Goal: Task Accomplishment & Management: Use online tool/utility

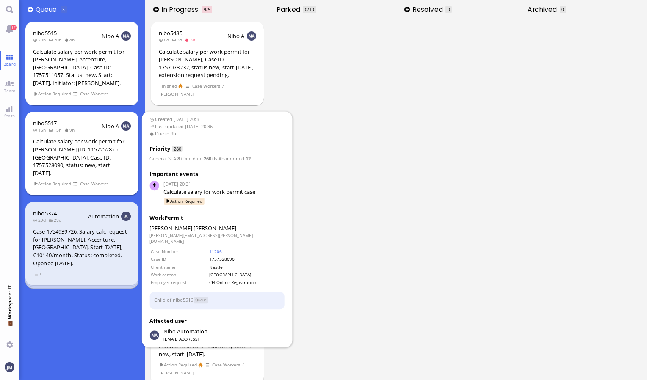
click at [107, 143] on div "Calculate salary per work permit for [PERSON_NAME] (ID: 11572528) in [GEOGRAPHI…" at bounding box center [82, 157] width 98 height 39
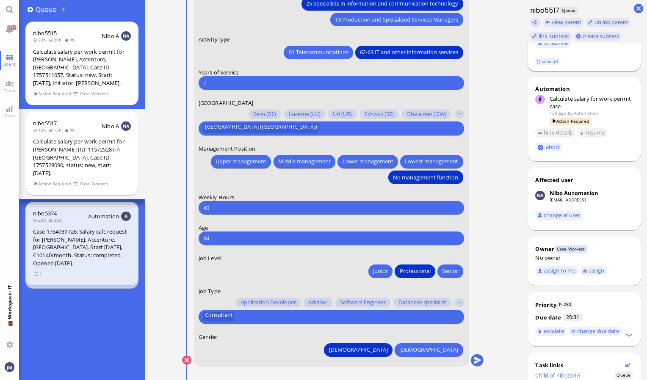
scroll to position [237, 0]
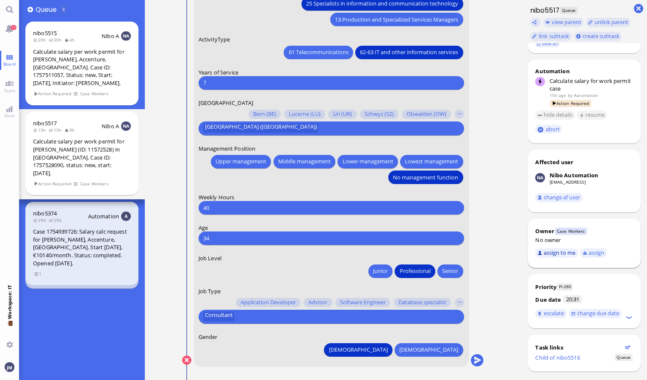
click at [556, 249] on button "assign to me" at bounding box center [556, 253] width 43 height 9
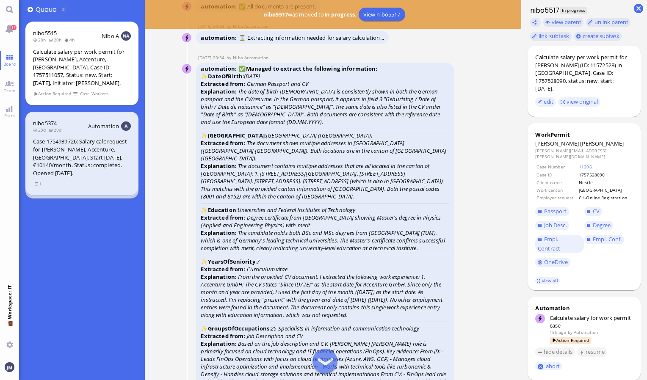
scroll to position [0, 0]
click at [551, 207] on span "Passport" at bounding box center [555, 211] width 23 height 8
click at [552, 207] on span "Passport" at bounding box center [555, 211] width 23 height 8
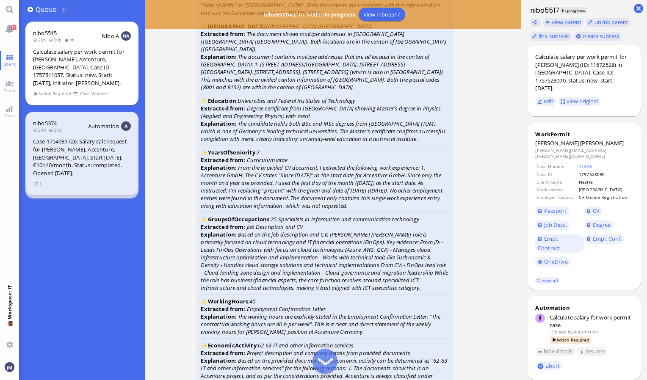
scroll to position [-1526, 0]
click at [595, 221] on span "Degree" at bounding box center [602, 225] width 18 height 8
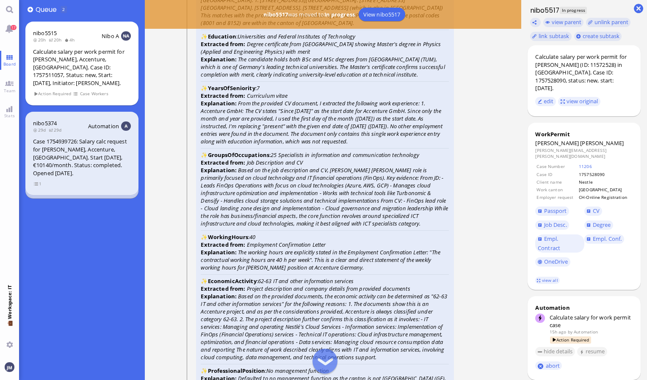
scroll to position [-1431, 0]
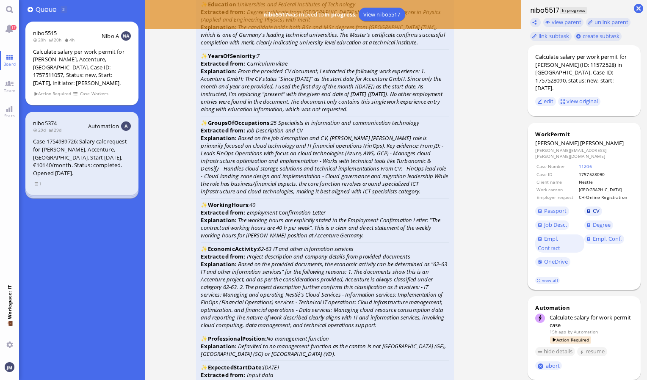
click at [595, 207] on span "CV" at bounding box center [596, 211] width 7 height 8
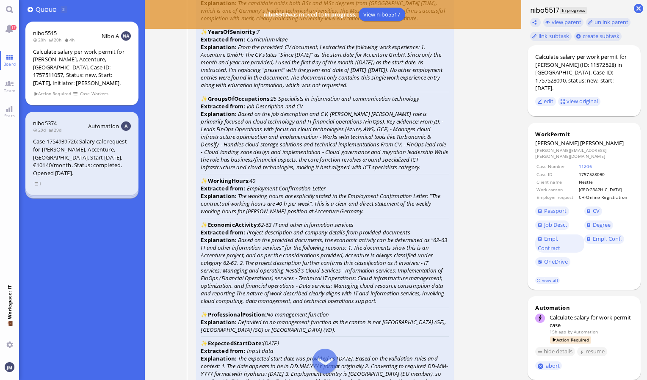
scroll to position [-1406, 0]
click at [564, 221] on span "Job Desc." at bounding box center [555, 225] width 23 height 8
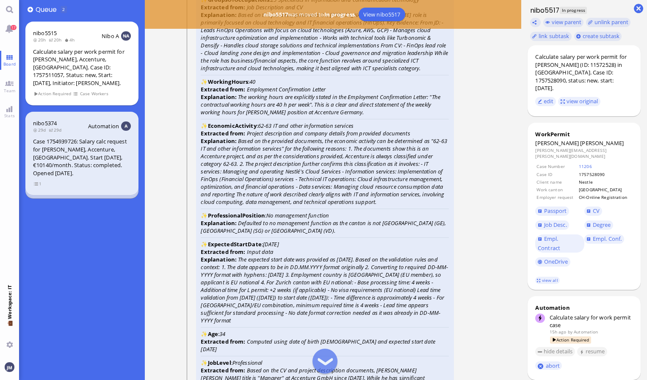
scroll to position [-1307, 0]
click at [601, 235] on span "Empl. Conf." at bounding box center [607, 239] width 29 height 8
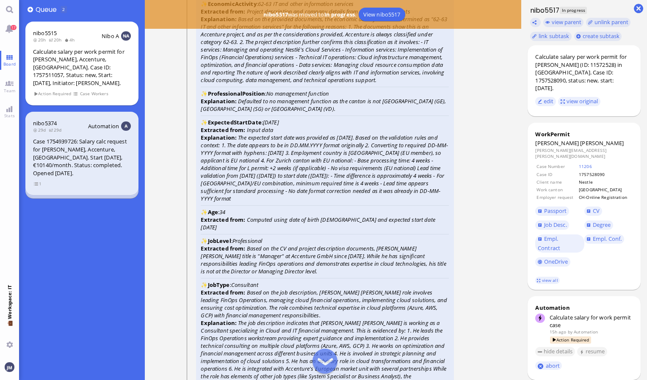
scroll to position [-1185, 0]
click at [543, 277] on link "view all" at bounding box center [547, 280] width 25 height 7
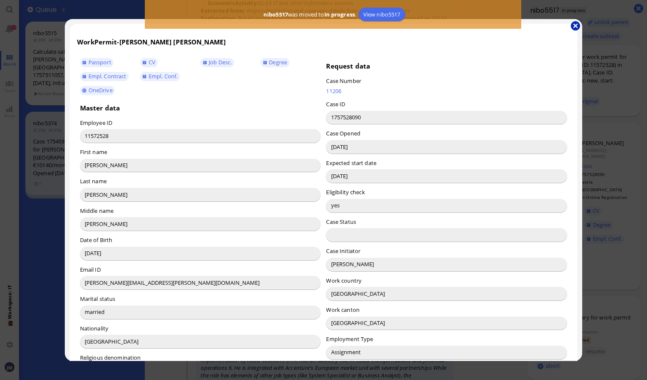
click at [573, 24] on button "button" at bounding box center [575, 25] width 9 height 9
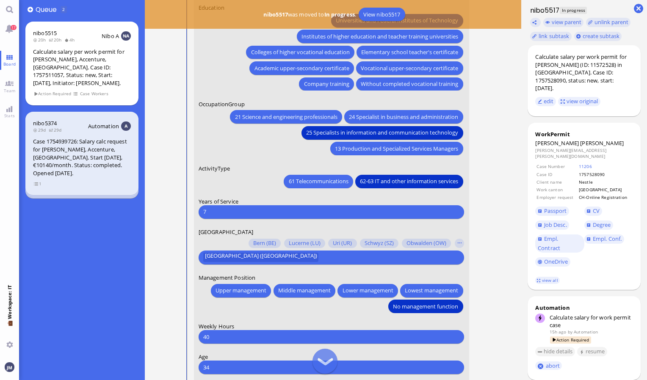
scroll to position [0, 0]
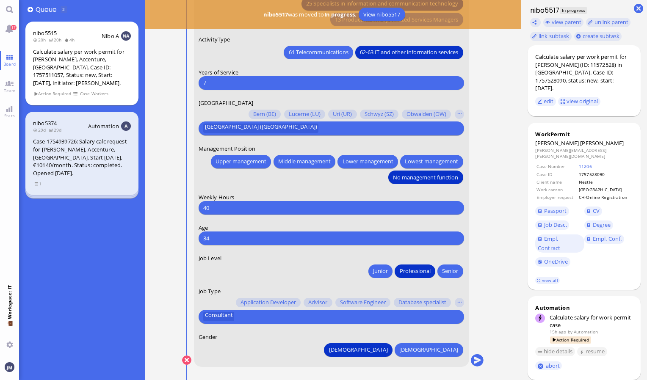
click at [296, 327] on form "Date of Birth [DEMOGRAPHIC_DATA] [DEMOGRAPHIC_DATA] Mo [DEMOGRAPHIC_DATA] Tu [D…" at bounding box center [331, 39] width 275 height 656
click at [288, 324] on div "Consultant" at bounding box center [332, 317] width 266 height 14
click at [280, 320] on input "text" at bounding box center [347, 317] width 221 height 9
click at [458, 303] on button "button" at bounding box center [459, 302] width 9 height 9
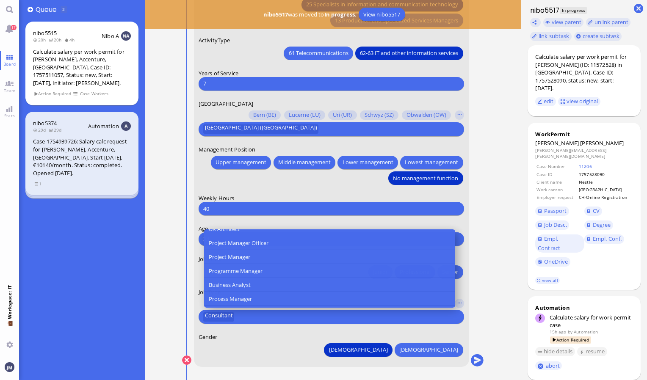
scroll to position [273, 0]
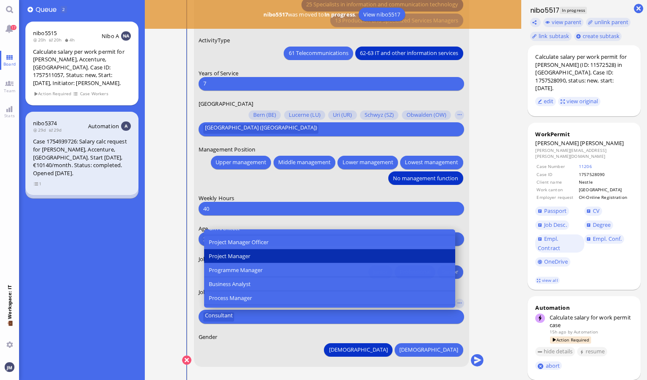
click at [277, 252] on button "Project Manager" at bounding box center [329, 256] width 251 height 14
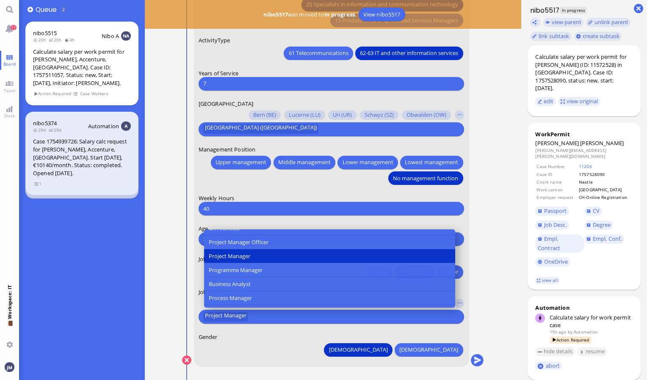
click at [319, 378] on nitautoscroll "[PERSON_NAME] Case Information You Date of Birth [DEMOGRAPHIC_DATA] [DEMOGRAPHI…" at bounding box center [333, 31] width 302 height 700
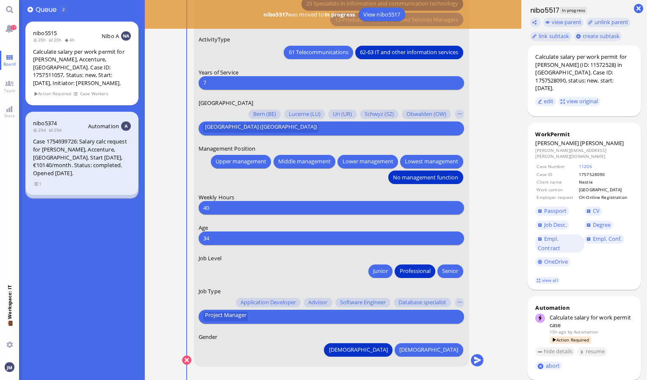
click at [339, 220] on form "Date of Birth [DEMOGRAPHIC_DATA] [DEMOGRAPHIC_DATA] Mo [DEMOGRAPHIC_DATA] Tu [D…" at bounding box center [331, 39] width 275 height 656
click at [478, 362] on button "submit" at bounding box center [477, 360] width 13 height 13
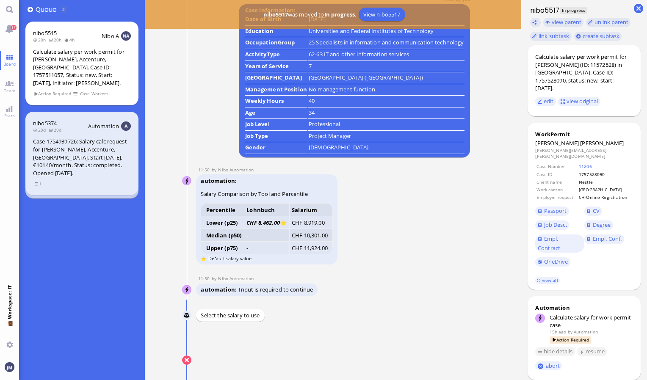
click at [482, 361] on button "submit" at bounding box center [477, 360] width 13 height 13
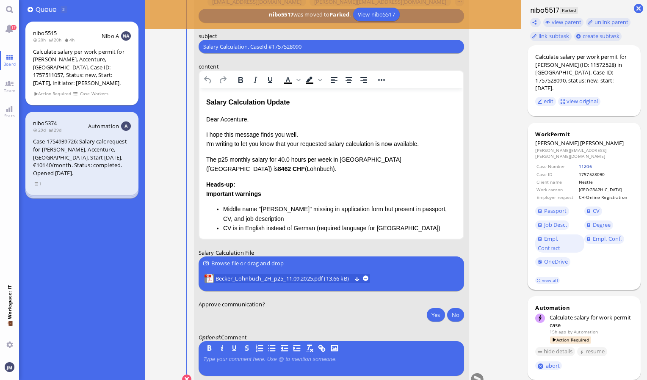
scroll to position [0, 0]
click at [580, 140] on span "[PERSON_NAME]" at bounding box center [602, 144] width 44 height 8
copy span "[PERSON_NAME]"
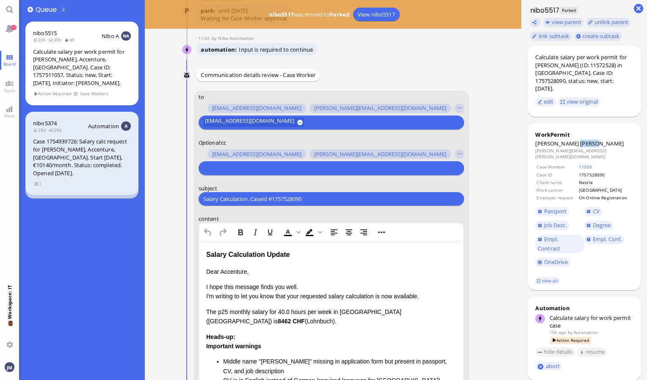
scroll to position [-170, 0]
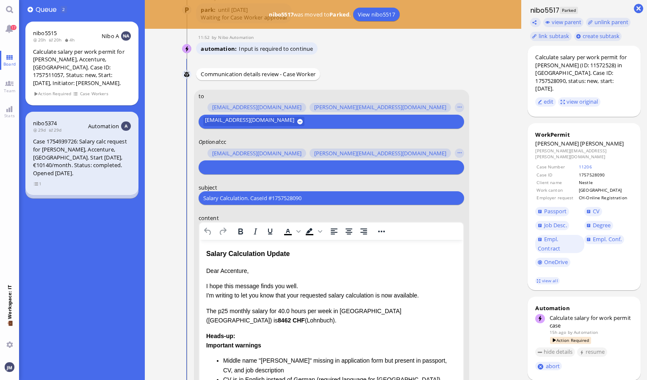
click at [317, 172] on div at bounding box center [330, 167] width 254 height 9
click at [323, 206] on form "to [PERSON_NAME][EMAIL_ADDRESS][DOMAIN_NAME] [DOMAIN_NAME][EMAIL_ADDRESS][DOMAI…" at bounding box center [331, 314] width 275 height 448
drag, startPoint x: 310, startPoint y: 200, endPoint x: 150, endPoint y: 213, distance: 160.2
click at [150, 213] on ticket "[DATE] 20:31 by Automation Automation Calculate eligible salary for work permit…" at bounding box center [333, 190] width 377 height 380
paste input "PazPerTout new case: [PERSON_NAME] (1757528090 / 11572528), Employer Request: C…"
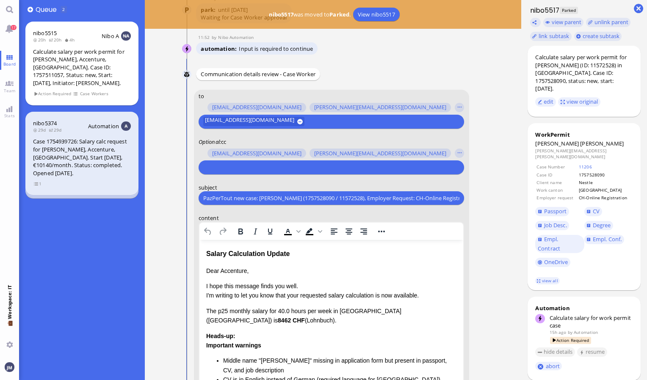
scroll to position [0, 95]
type input "PazPerTout new case: [PERSON_NAME] (1757528090 / 11572528), Employer Request: C…"
click at [213, 168] on input "text" at bounding box center [330, 167] width 254 height 9
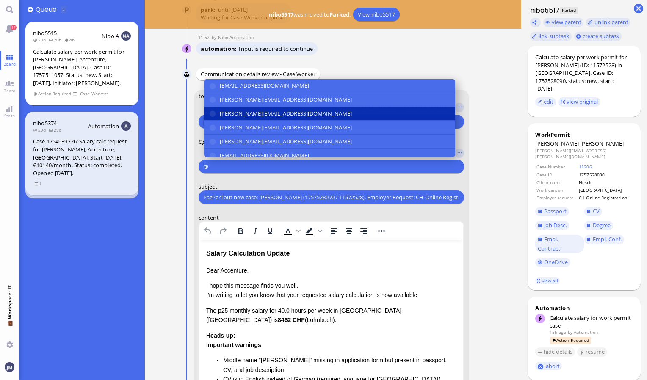
type input "@"
click at [238, 115] on span "[PERSON_NAME][EMAIL_ADDRESS][DOMAIN_NAME]" at bounding box center [286, 113] width 132 height 9
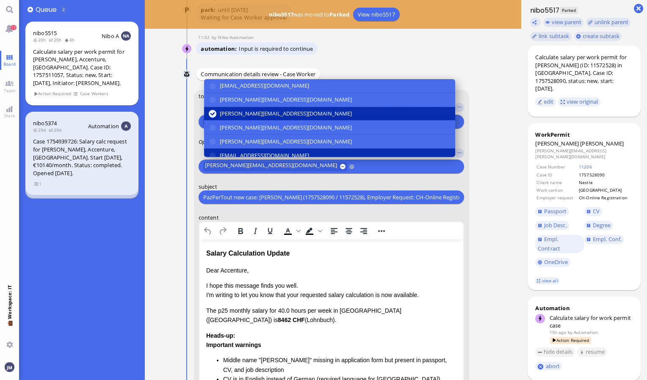
type input "@"
click at [244, 151] on span "[EMAIL_ADDRESS][DOMAIN_NAME]" at bounding box center [264, 155] width 89 height 9
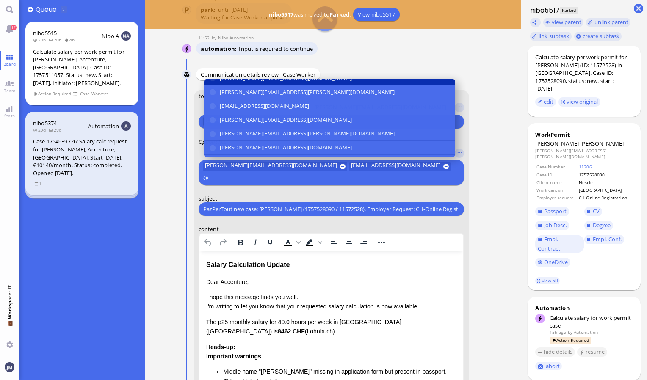
scroll to position [92, 0]
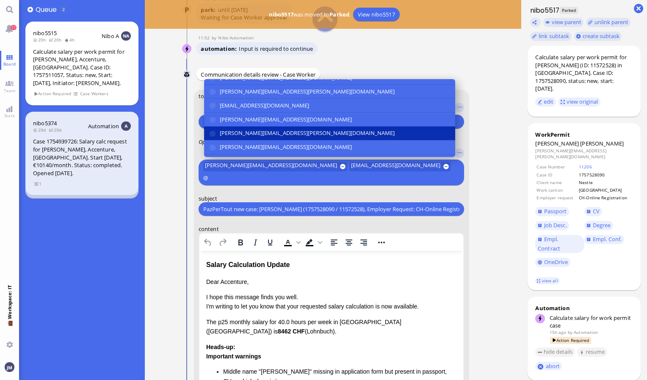
type input "@"
click at [247, 130] on span "[PERSON_NAME][EMAIL_ADDRESS][PERSON_NAME][DOMAIN_NAME]" at bounding box center [307, 133] width 175 height 9
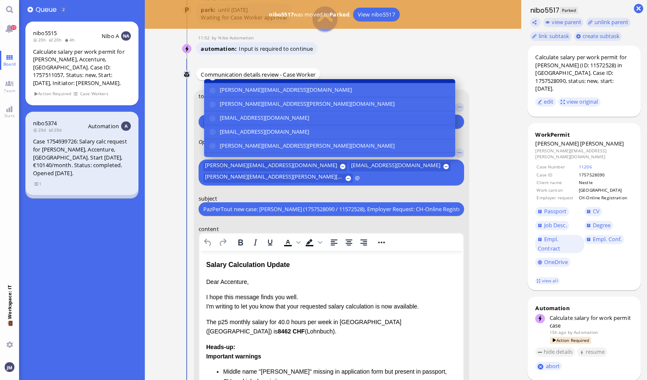
scroll to position [149, 0]
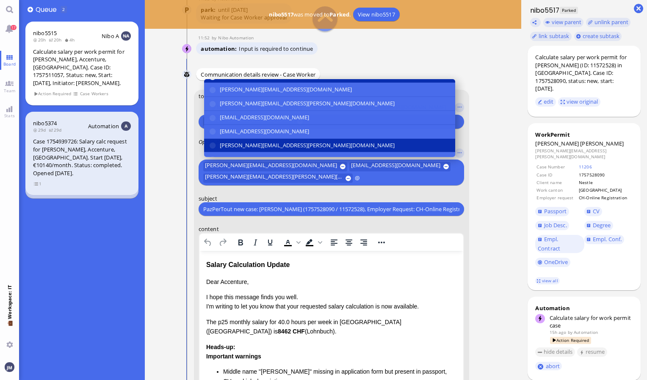
type input "@"
click at [243, 141] on span "[PERSON_NAME][EMAIL_ADDRESS][PERSON_NAME][DOMAIN_NAME]" at bounding box center [307, 145] width 175 height 9
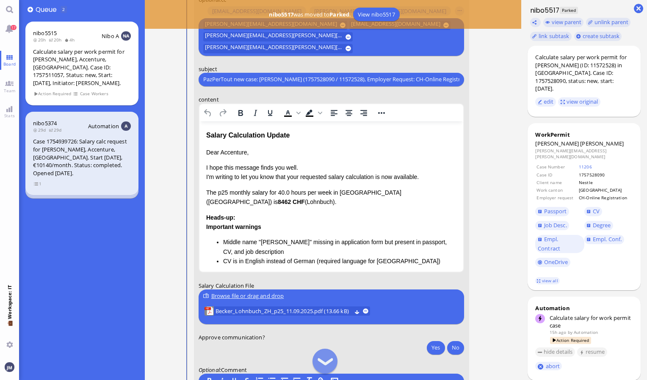
scroll to position [-49, 0]
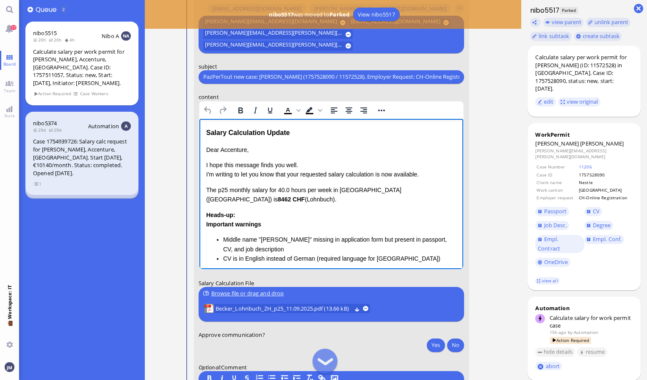
click at [204, 149] on html "Salary Calculation Update Dear Accenture, I hope this message finds you well. I…" at bounding box center [331, 229] width 264 height 221
click at [293, 129] on div "Salary Calculation Update" at bounding box center [331, 132] width 251 height 11
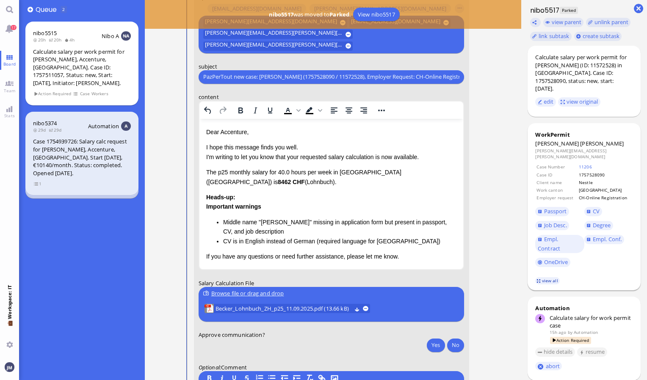
click at [552, 277] on link "view all" at bounding box center [547, 280] width 25 height 7
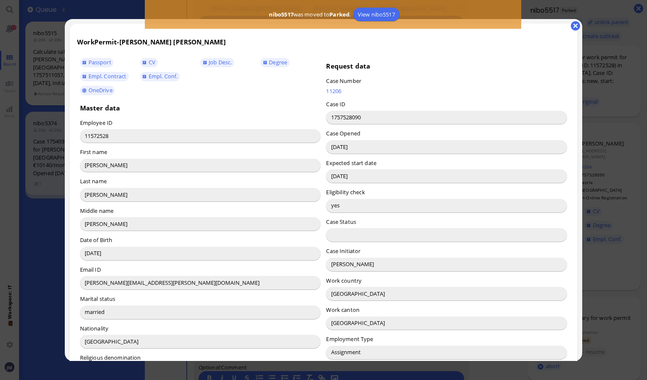
click at [352, 266] on input "[PERSON_NAME]" at bounding box center [446, 265] width 241 height 14
click at [336, 264] on input "[PERSON_NAME]" at bounding box center [446, 265] width 241 height 14
click at [578, 23] on button "button" at bounding box center [575, 25] width 9 height 9
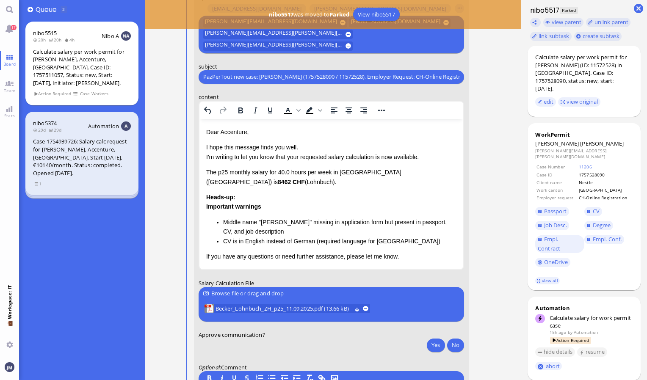
click at [234, 133] on p "Dear Accenture," at bounding box center [331, 131] width 251 height 9
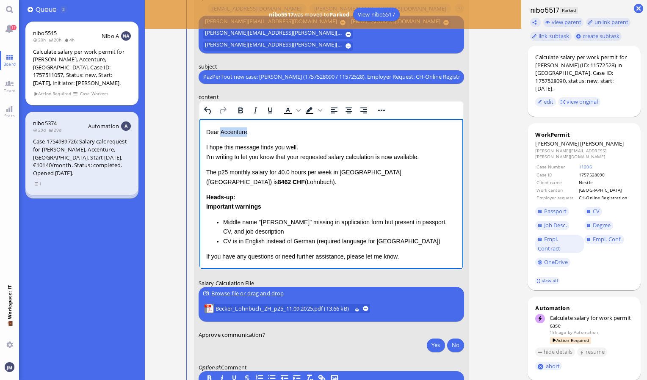
click at [234, 133] on p "Dear Accenture," at bounding box center [331, 131] width 251 height 9
drag, startPoint x: 205, startPoint y: 171, endPoint x: 375, endPoint y: 251, distance: 187.7
click at [375, 251] on html "Dear [PERSON_NAME] , I hope this message finds you well. I'm writing to let you…" at bounding box center [331, 220] width 264 height 203
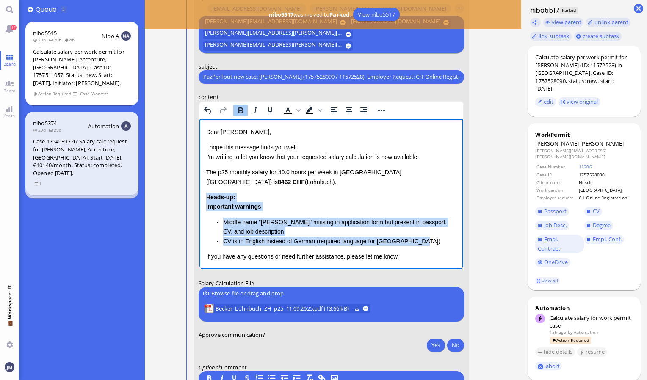
drag, startPoint x: 421, startPoint y: 241, endPoint x: 175, endPoint y: 199, distance: 249.2
click at [199, 199] on html "Dear [PERSON_NAME] , I hope this message finds you well. I'm writing to let you…" at bounding box center [331, 220] width 264 height 203
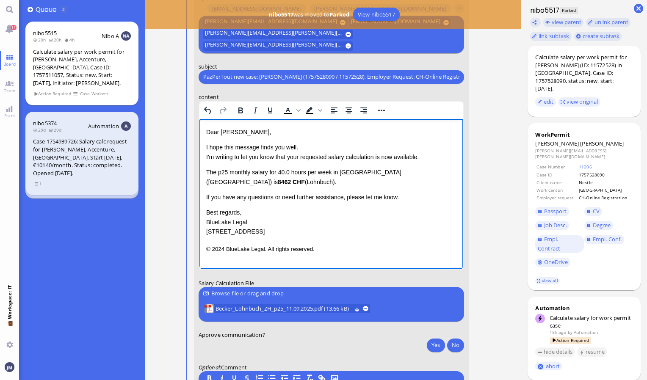
click at [203, 172] on html "Dear [PERSON_NAME] , I hope this message finds you well. I'm writing to let you…" at bounding box center [331, 191] width 264 height 144
click at [435, 169] on p "The p25 monthly salary for 40.0 hours per week in [GEOGRAPHIC_DATA] ([GEOGRAPHI…" at bounding box center [331, 176] width 251 height 19
drag, startPoint x: 454, startPoint y: 174, endPoint x: 205, endPoint y: 175, distance: 249.0
click at [205, 175] on html "Dear [PERSON_NAME] , I hope this message finds you well. I'm writing to let you…" at bounding box center [331, 191] width 264 height 144
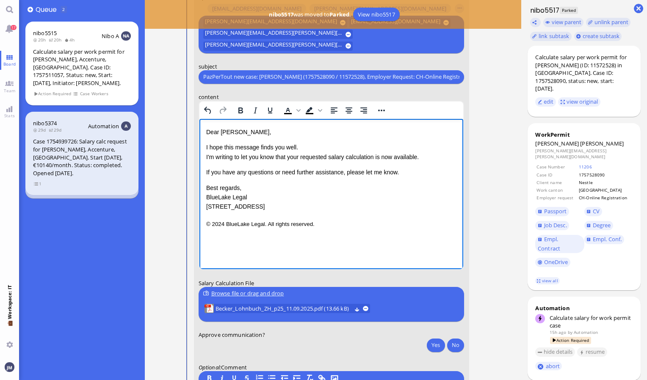
scroll to position [0, 0]
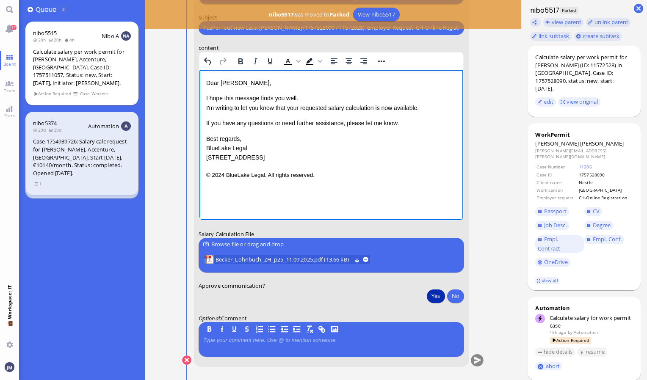
click at [440, 294] on button "Yes" at bounding box center [436, 296] width 18 height 14
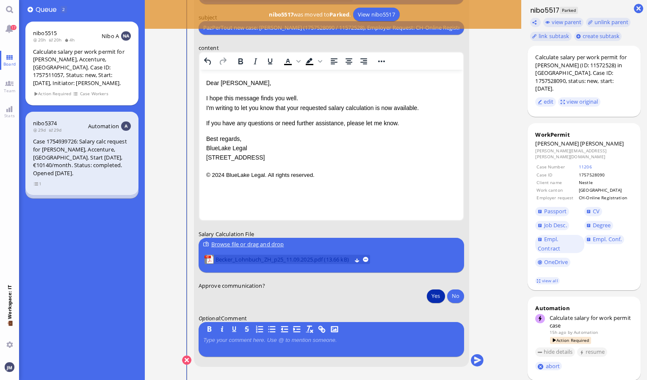
click at [322, 258] on span "Becker_Lohnbuch_ZH_p25_11.09.2025.pdf (13.66 kB)" at bounding box center [284, 259] width 136 height 9
click at [548, 277] on link "view all" at bounding box center [547, 280] width 25 height 7
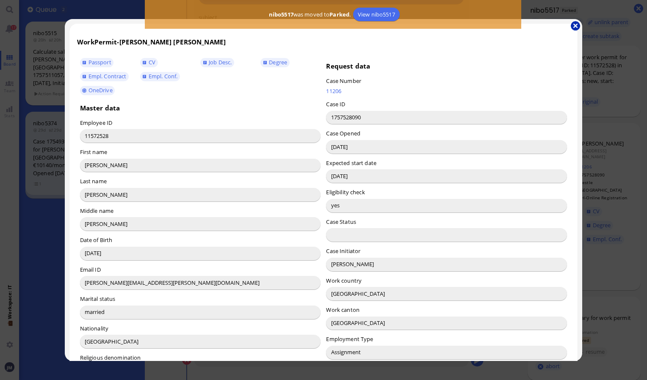
click at [576, 25] on button "button" at bounding box center [575, 25] width 9 height 9
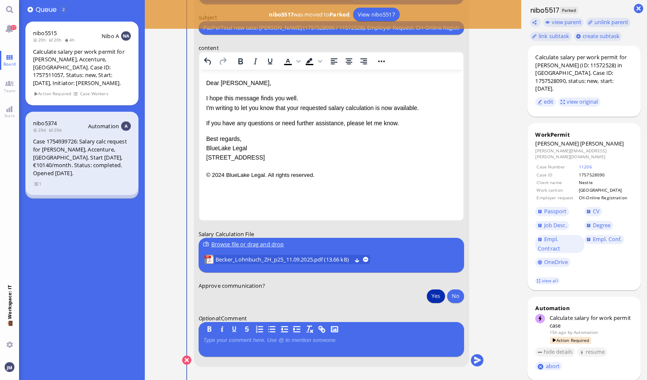
click at [218, 245] on div "Browse file or drag and drop" at bounding box center [331, 244] width 256 height 9
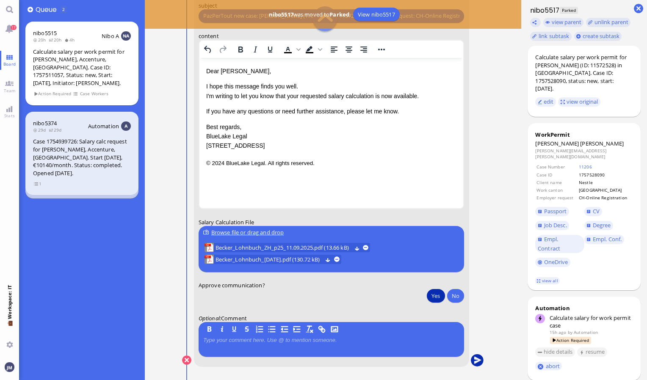
click at [477, 360] on button "submit" at bounding box center [477, 360] width 13 height 13
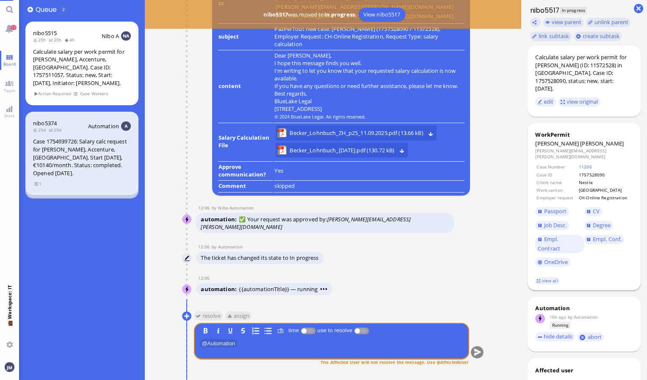
click at [580, 140] on span "[PERSON_NAME]" at bounding box center [602, 144] width 44 height 8
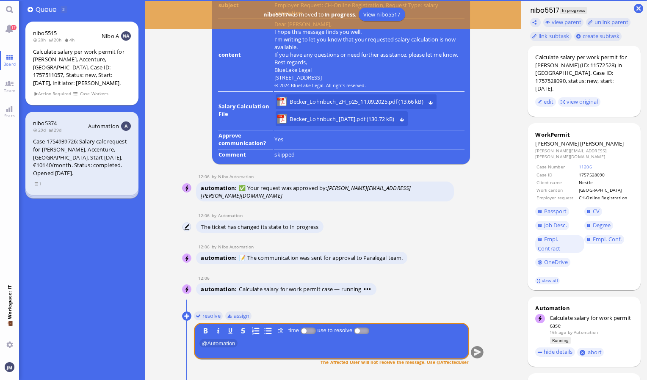
click at [580, 140] on span "[PERSON_NAME]" at bounding box center [602, 144] width 44 height 8
copy span "[PERSON_NAME]"
click at [580, 140] on span "[PERSON_NAME]" at bounding box center [602, 144] width 44 height 8
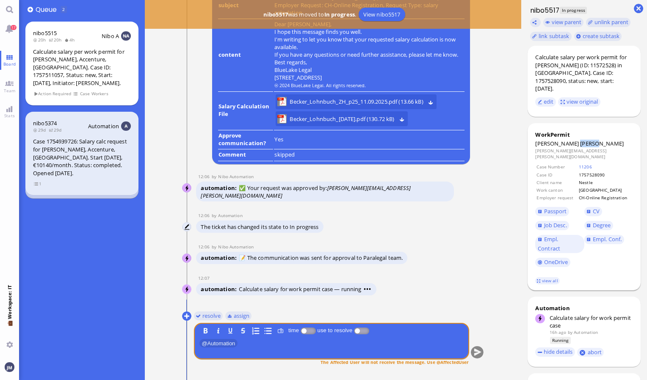
click at [580, 140] on span "[PERSON_NAME]" at bounding box center [602, 144] width 44 height 8
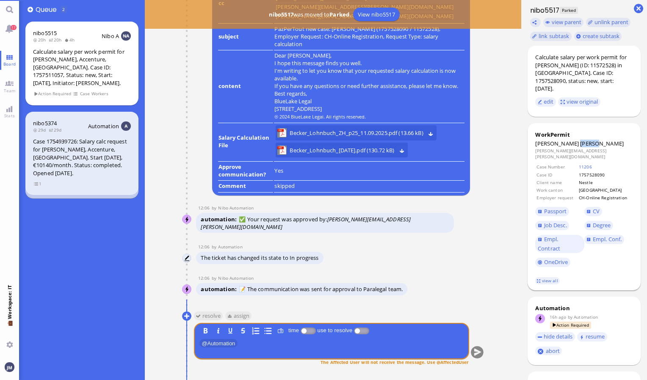
copy span "[PERSON_NAME]"
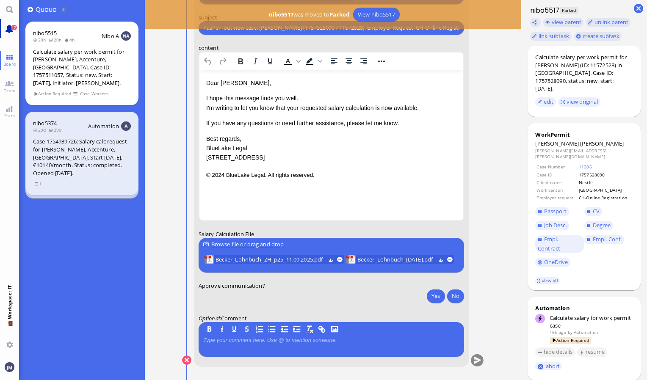
click at [8, 22] on link "17" at bounding box center [9, 28] width 19 height 19
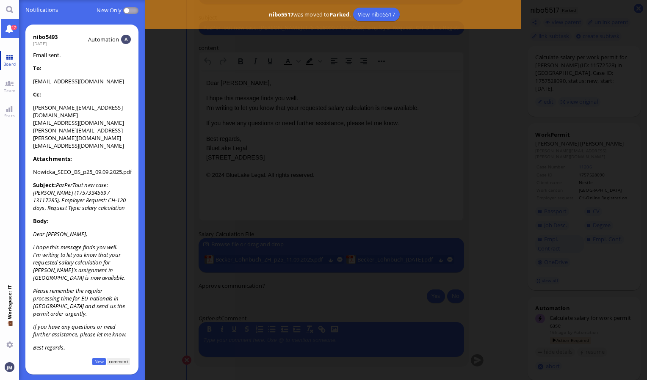
click at [6, 59] on link "Board" at bounding box center [9, 60] width 19 height 19
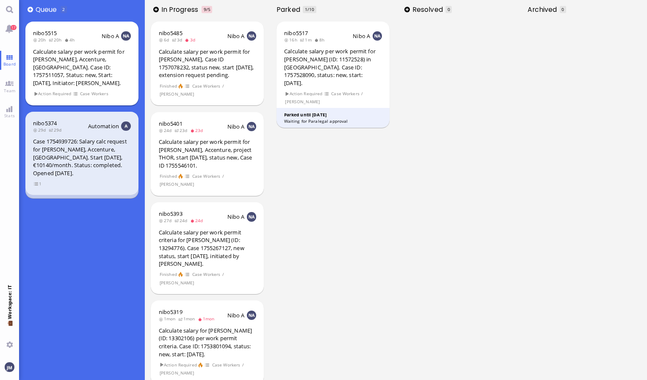
click at [68, 63] on div "Calculate salary per work permit for [PERSON_NAME], Accenture, [GEOGRAPHIC_DATA…" at bounding box center [82, 67] width 98 height 39
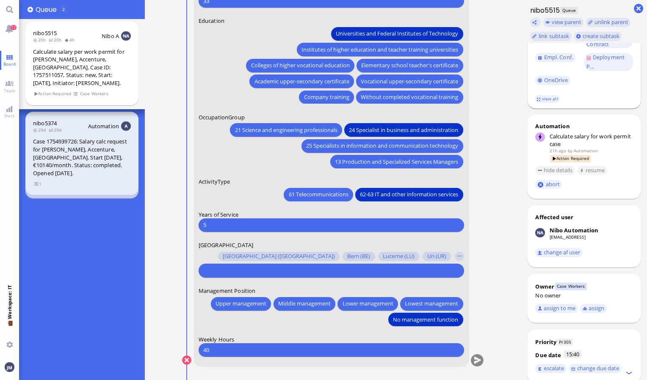
scroll to position [268, 0]
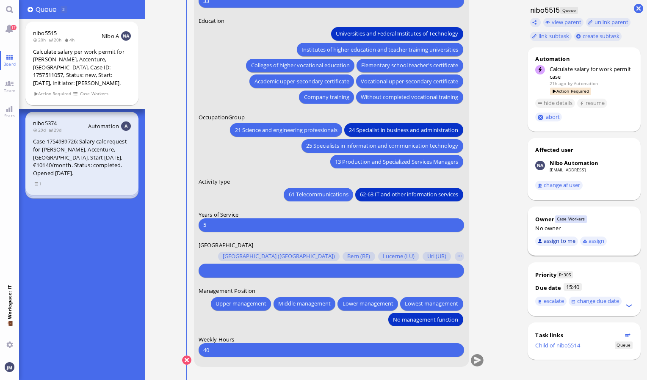
click at [556, 240] on button "assign to me" at bounding box center [556, 241] width 43 height 9
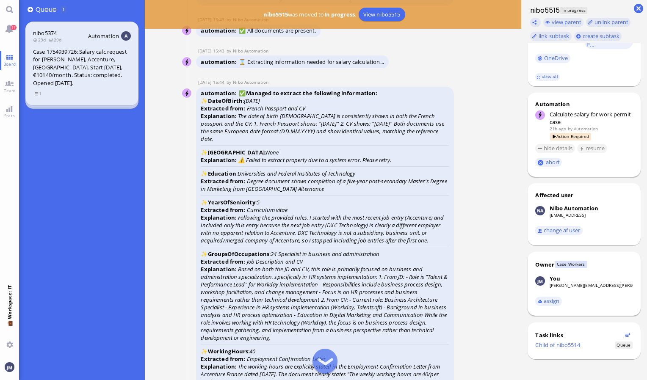
scroll to position [0, 0]
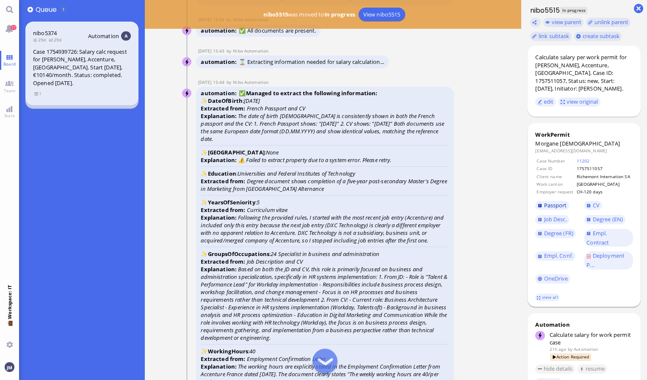
click at [560, 206] on span "Passport" at bounding box center [555, 206] width 23 height 8
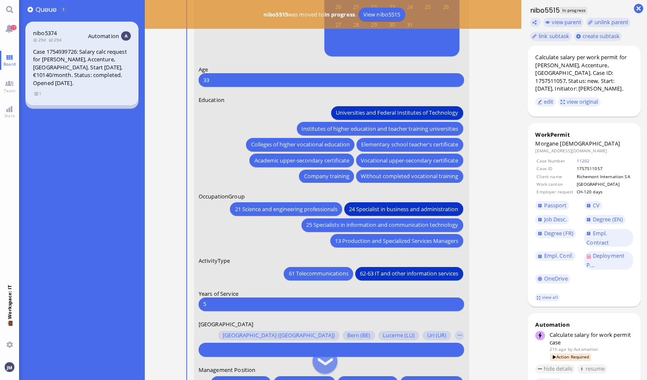
scroll to position [-79, 0]
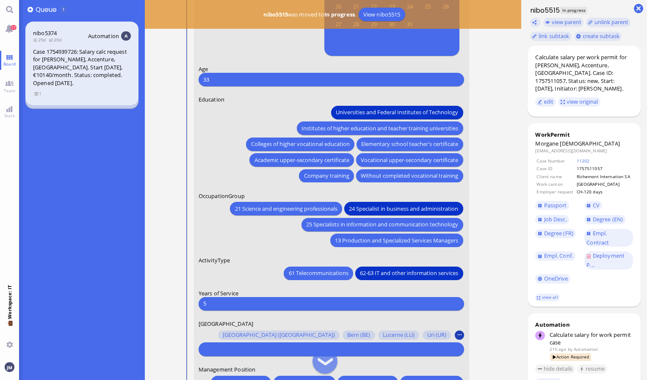
click at [461, 335] on button "button" at bounding box center [459, 335] width 9 height 9
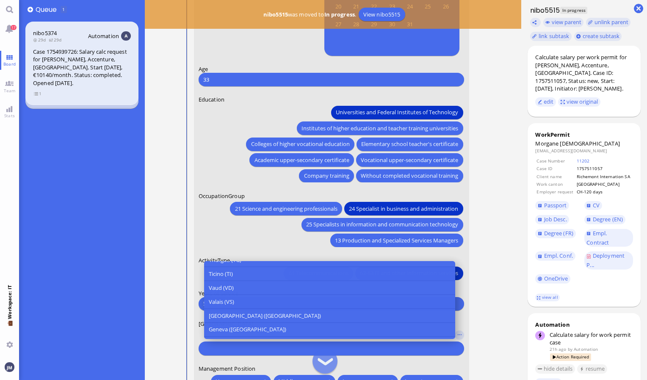
scroll to position [280, 0]
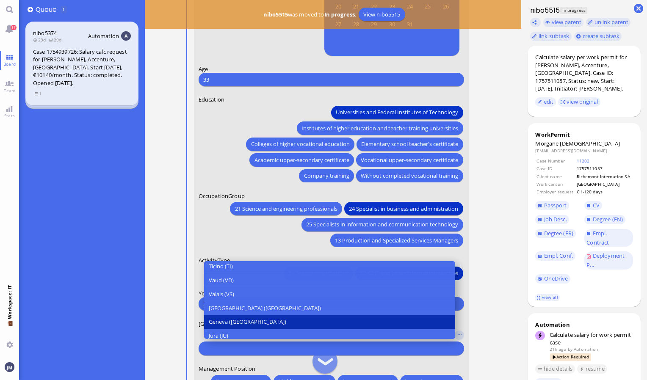
click at [334, 317] on button "Geneva ([GEOGRAPHIC_DATA])" at bounding box center [329, 322] width 251 height 14
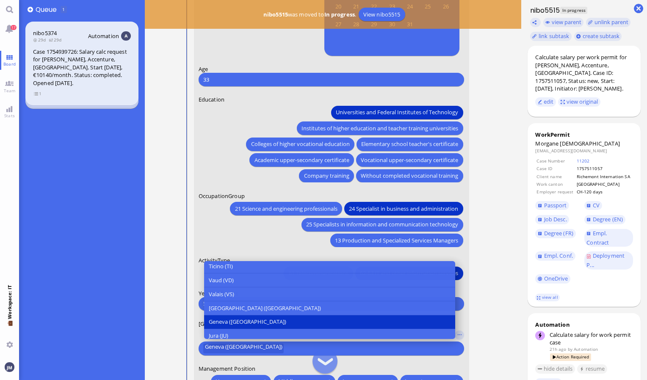
click at [478, 230] on conversation-line "You Date of Birth [DEMOGRAPHIC_DATA] [DEMOGRAPHIC_DATA] Mo [DEMOGRAPHIC_DATA] T…" at bounding box center [333, 178] width 302 height 555
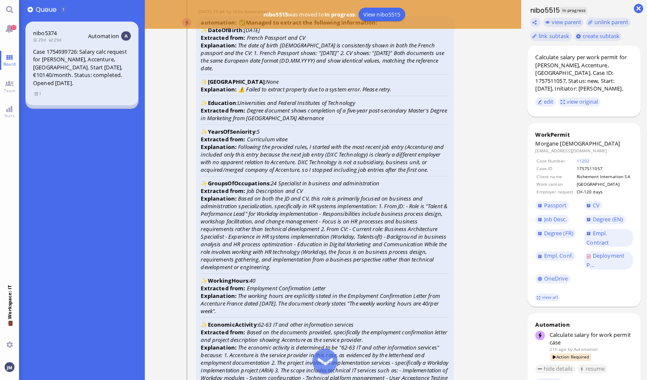
scroll to position [-1237, 0]
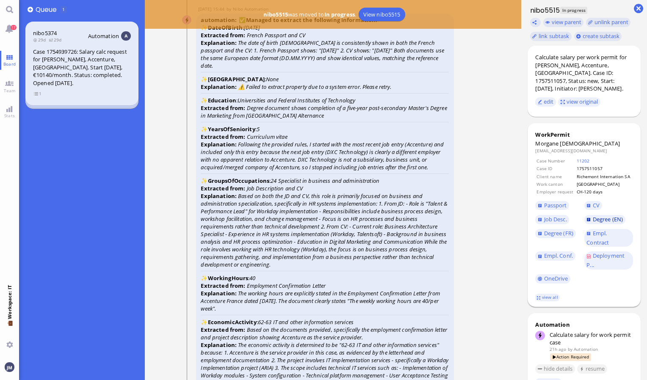
click at [609, 220] on span "Degree (EN)" at bounding box center [608, 220] width 30 height 8
click at [577, 142] on span "[DEMOGRAPHIC_DATA]" at bounding box center [590, 144] width 60 height 8
copy span "[DEMOGRAPHIC_DATA]"
click at [561, 232] on span "Degree (FR)" at bounding box center [558, 234] width 29 height 8
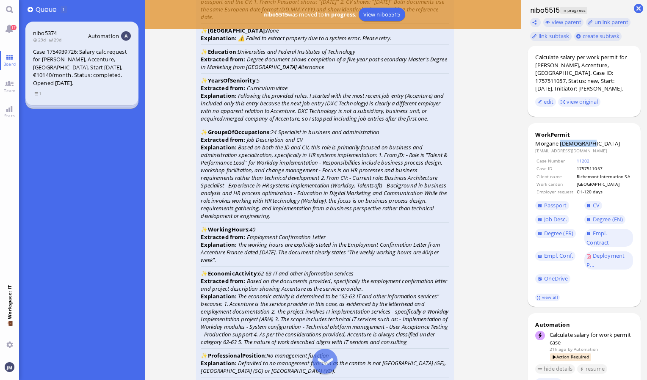
scroll to position [-1186, 0]
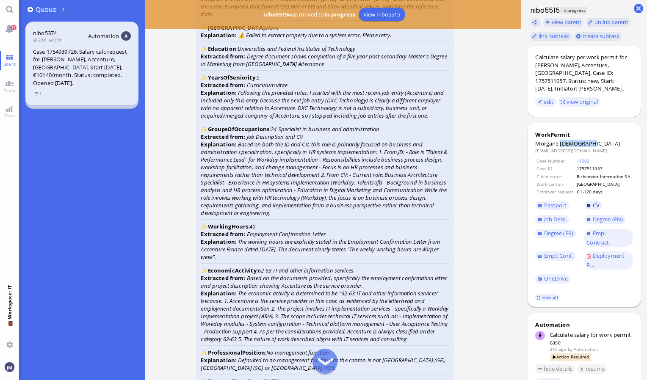
click at [592, 210] on link "CV" at bounding box center [593, 205] width 18 height 9
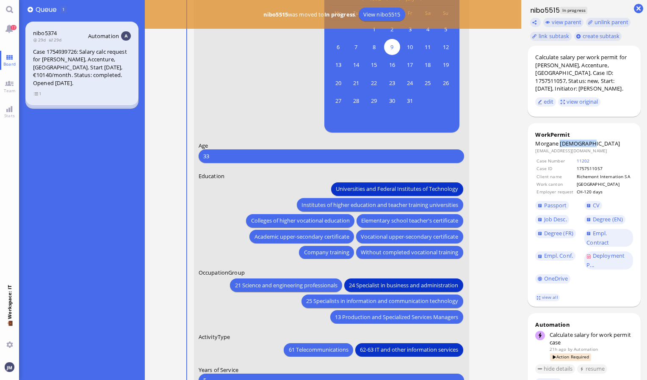
scroll to position [0, 0]
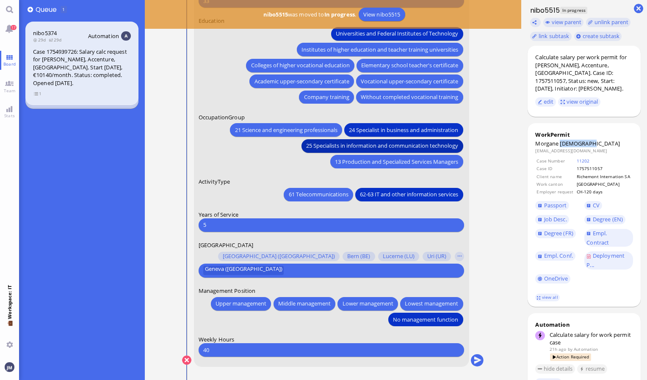
click at [332, 143] on span "25 Specialists in information and communication technology" at bounding box center [383, 145] width 152 height 9
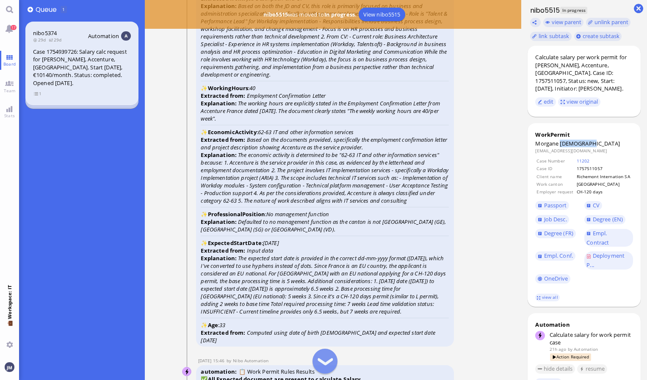
scroll to position [-1045, 0]
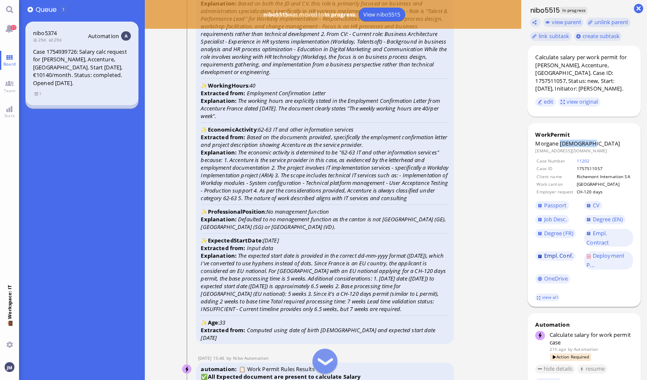
click at [565, 258] on span "Empl. Conf." at bounding box center [558, 256] width 29 height 8
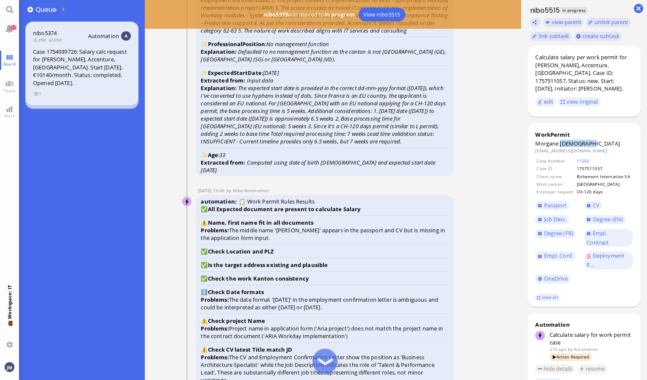
scroll to position [-871, 0]
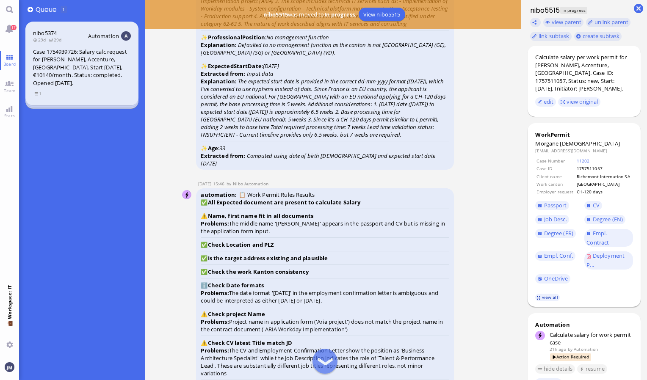
click at [547, 301] on link "view all" at bounding box center [547, 297] width 25 height 7
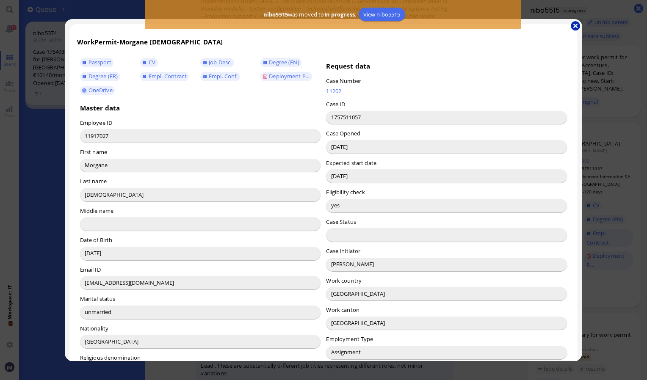
click at [574, 25] on button "button" at bounding box center [575, 25] width 9 height 9
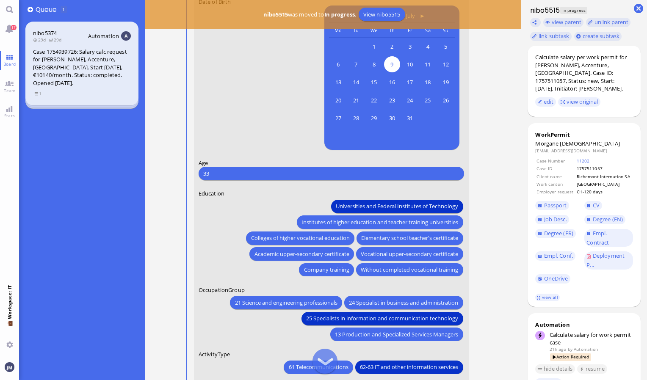
scroll to position [0, 0]
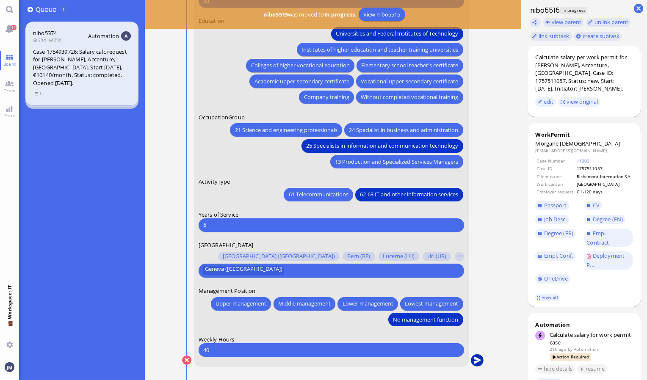
click at [475, 357] on button "submit" at bounding box center [477, 360] width 13 height 13
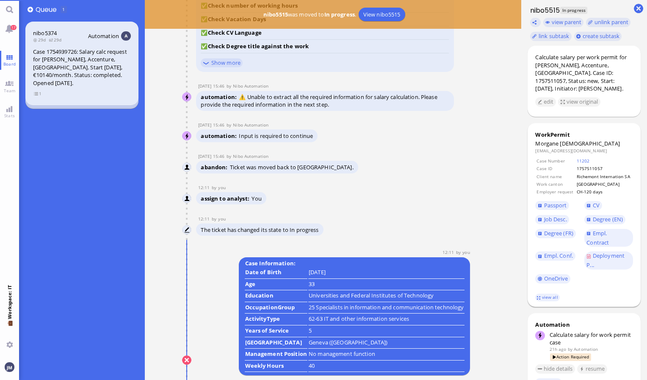
click at [574, 141] on span "[DEMOGRAPHIC_DATA]" at bounding box center [590, 144] width 60 height 8
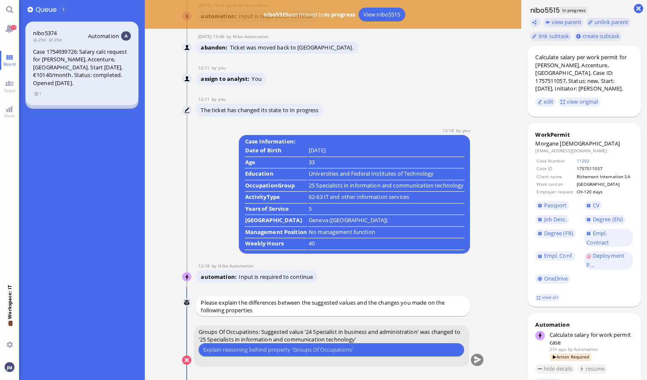
click at [313, 352] on input "text" at bounding box center [331, 350] width 256 height 9
type input "it matches better."
click at [476, 358] on button "submit" at bounding box center [477, 360] width 13 height 13
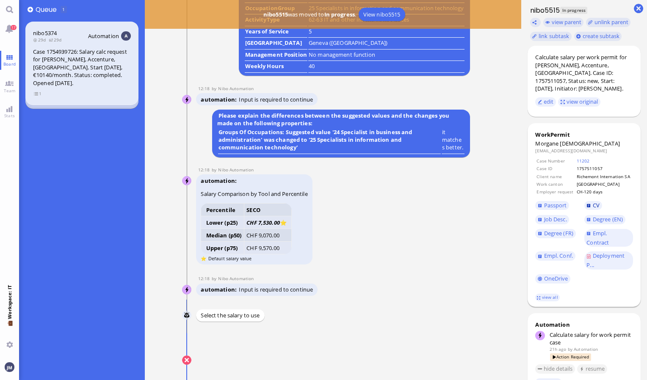
click at [595, 206] on span "CV" at bounding box center [596, 206] width 7 height 8
click at [553, 258] on span "Empl. Conf." at bounding box center [558, 256] width 29 height 8
click at [559, 217] on span "Job Desc." at bounding box center [555, 220] width 23 height 8
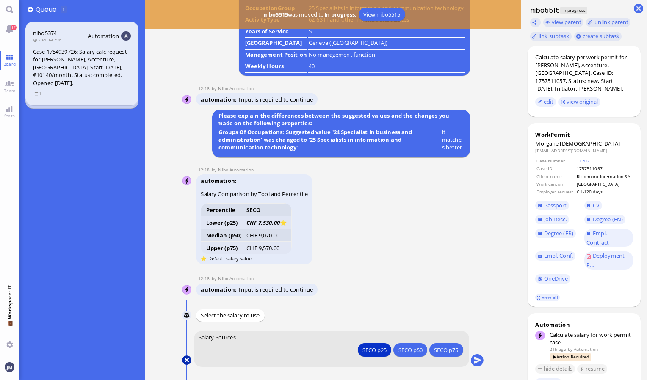
click at [188, 359] on button at bounding box center [186, 360] width 9 height 9
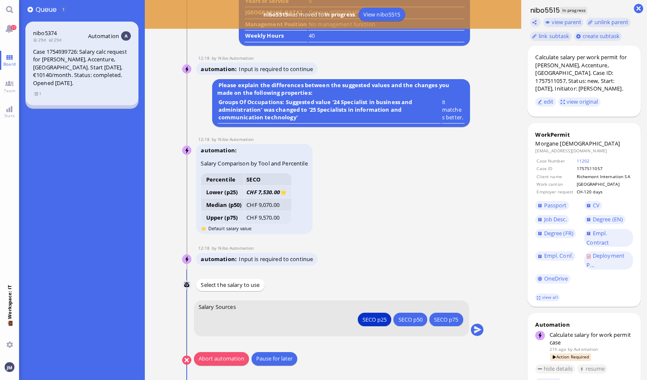
click at [224, 357] on button "Abort automation" at bounding box center [221, 359] width 55 height 14
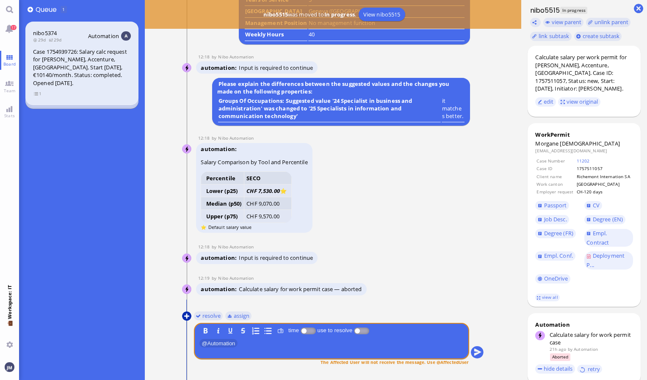
click at [188, 318] on button at bounding box center [186, 316] width 9 height 9
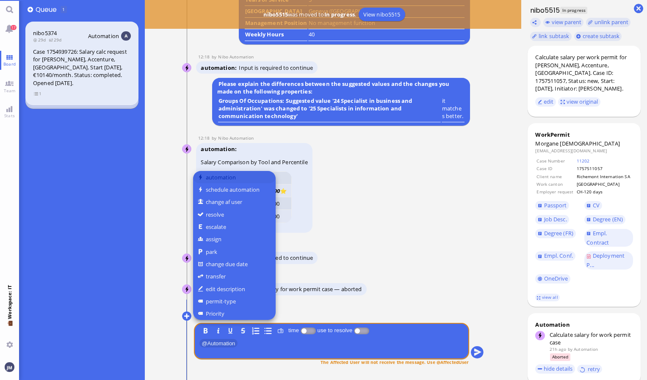
click at [217, 177] on button "automation" at bounding box center [234, 177] width 83 height 12
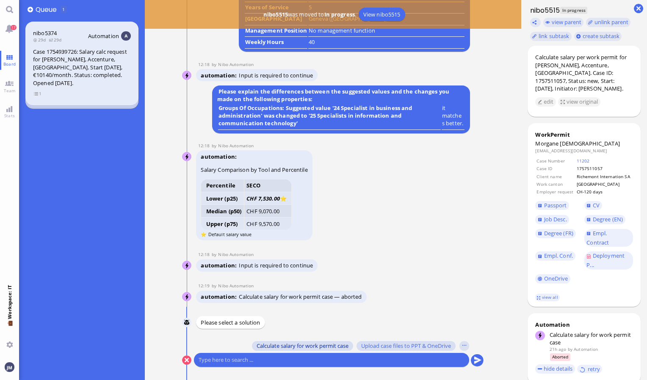
click at [304, 346] on span "Calculate salary for work permit case" at bounding box center [303, 346] width 92 height 7
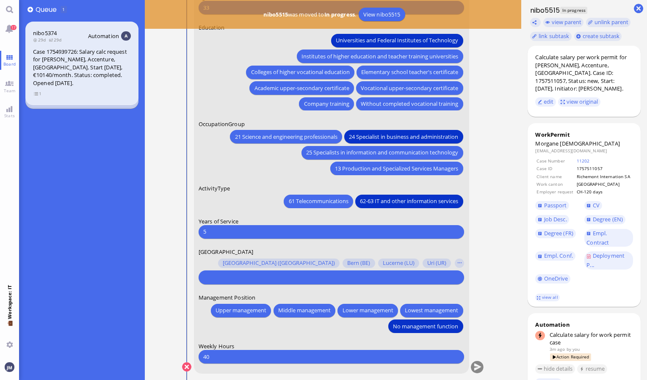
scroll to position [-6, 0]
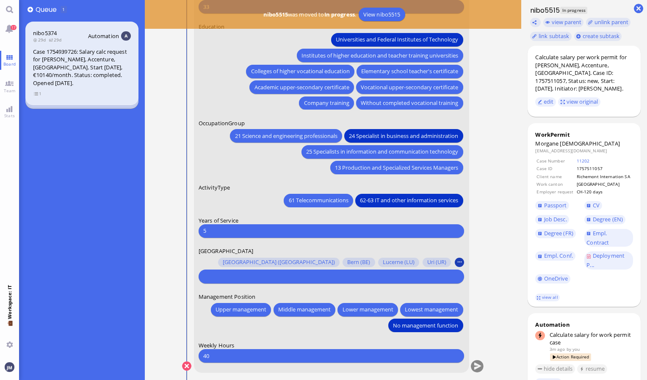
click at [461, 263] on button "button" at bounding box center [459, 262] width 9 height 9
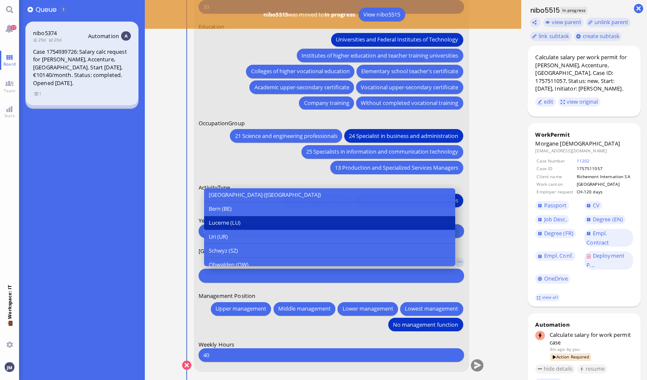
scroll to position [280, 0]
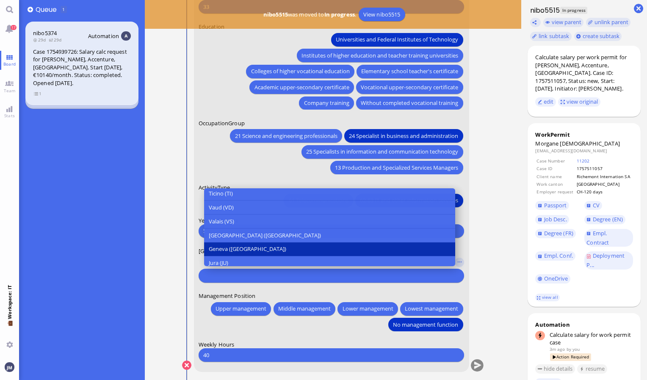
click at [360, 246] on button "Geneva ([GEOGRAPHIC_DATA])" at bounding box center [329, 249] width 251 height 14
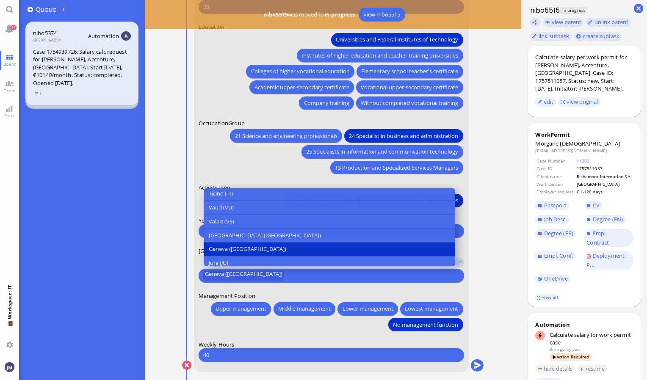
click at [509, 264] on ticket "[DATE] 15:40 by Automation Automation Calculate eligible salary for work permit…" at bounding box center [333, 190] width 377 height 380
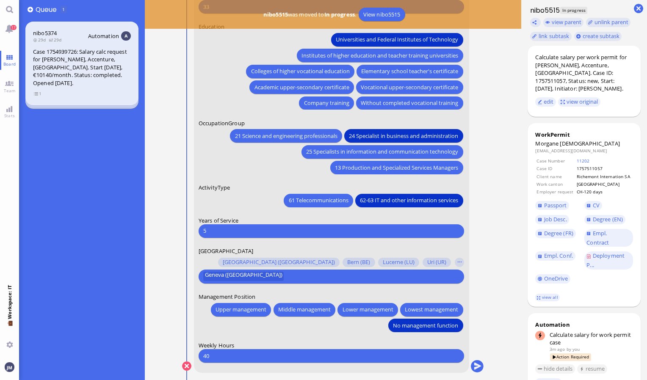
scroll to position [0, 0]
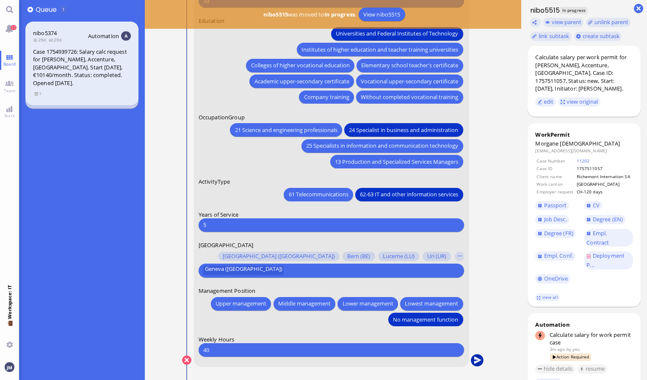
click at [475, 363] on button "submit" at bounding box center [477, 360] width 13 height 13
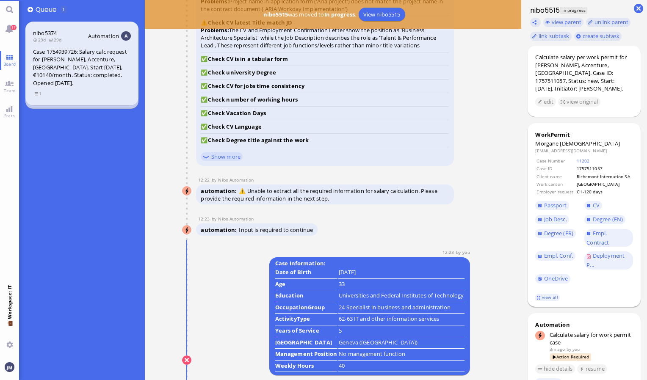
click at [581, 146] on span "[DEMOGRAPHIC_DATA]" at bounding box center [590, 144] width 60 height 8
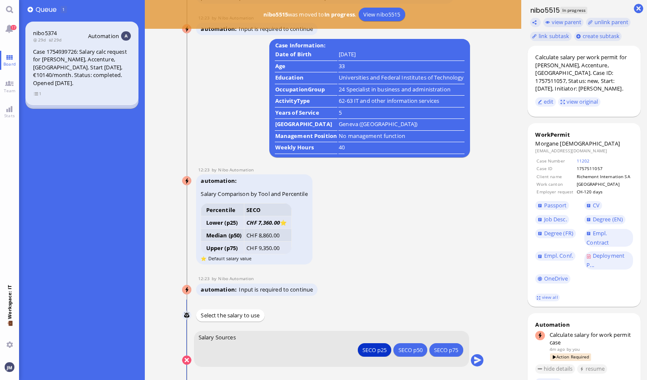
click at [393, 264] on div "automation Salary Comparison by Tool and Percentile Percentile SECO Lower (p25)…" at bounding box center [324, 220] width 257 height 92
click at [417, 348] on div "SECO p50" at bounding box center [411, 350] width 24 height 9
click at [396, 230] on div "automation Salary Comparison by Tool and Percentile Percentile SECO Lower (p25)…" at bounding box center [324, 220] width 257 height 92
click at [479, 363] on button "submit" at bounding box center [477, 360] width 13 height 13
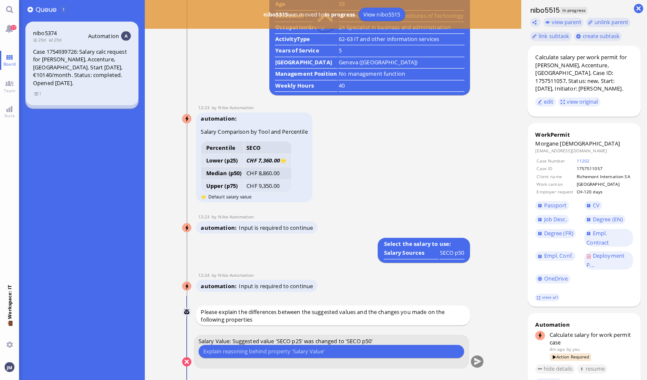
scroll to position [-2, 0]
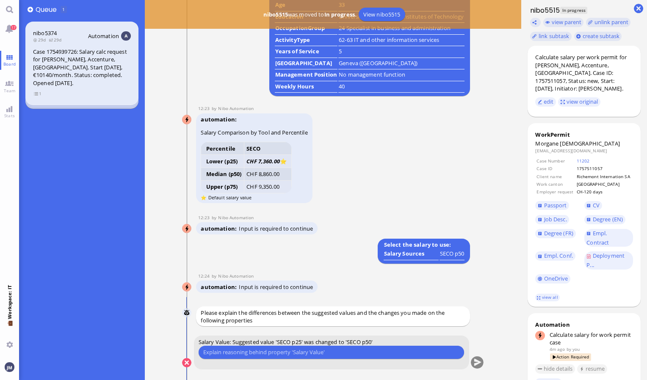
click at [318, 348] on input "text" at bounding box center [331, 352] width 256 height 9
click at [324, 355] on input "text" at bounding box center [331, 352] width 256 height 9
type input "Geneva usually is median"
click at [481, 365] on button "submit" at bounding box center [477, 363] width 13 height 13
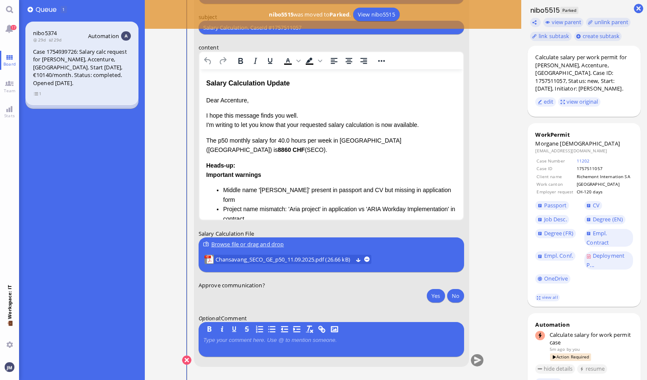
scroll to position [-103, 0]
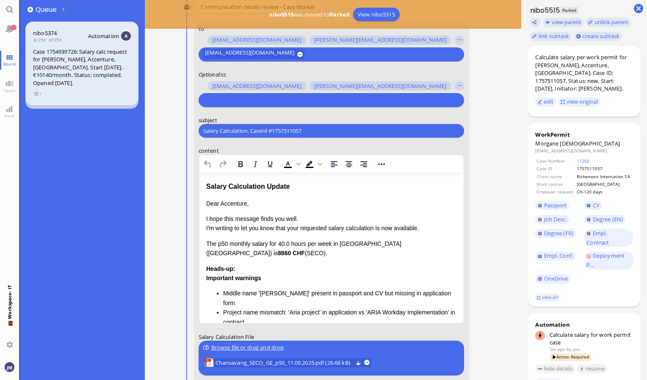
drag, startPoint x: 315, startPoint y: 131, endPoint x: 171, endPoint y: 125, distance: 144.1
click at [171, 125] on nitautoscroll "[DATE] 15:40 by Automation Automation Calculate eligible salary for work permit…" at bounding box center [333, 190] width 335 height 380
paste input "PazPerTout new case: [PERSON_NAME] (1757511057 / 11917027), Employer Request: C…"
type input "PazPerTout new case: [PERSON_NAME] (1757511057 / 11917027), Employer Request: C…"
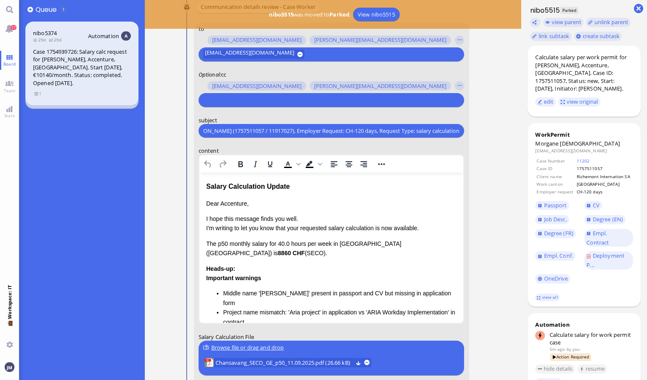
scroll to position [0, 0]
click at [230, 92] on selector "[PERSON_NAME][EMAIL_ADDRESS][DOMAIN_NAME] [DOMAIN_NAME][EMAIL_ADDRESS][DOMAIN_N…" at bounding box center [332, 92] width 266 height 29
click at [228, 98] on input "text" at bounding box center [330, 100] width 254 height 9
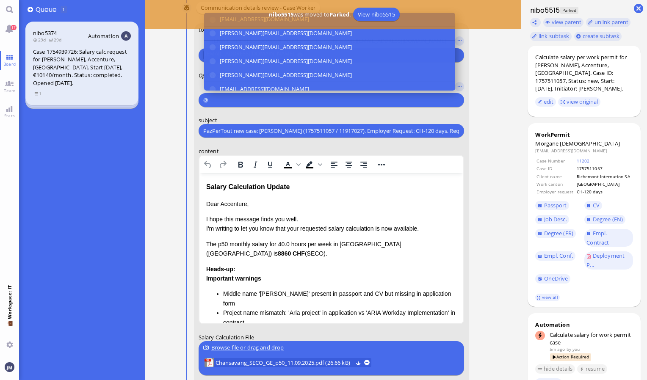
scroll to position [-102, 0]
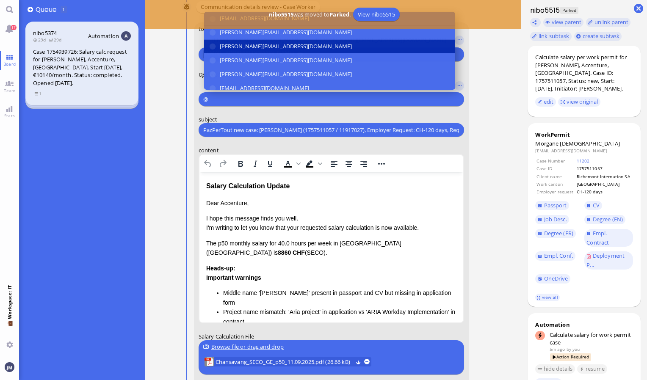
type input "@"
click at [231, 45] on span "[PERSON_NAME][EMAIL_ADDRESS][DOMAIN_NAME]" at bounding box center [286, 46] width 132 height 9
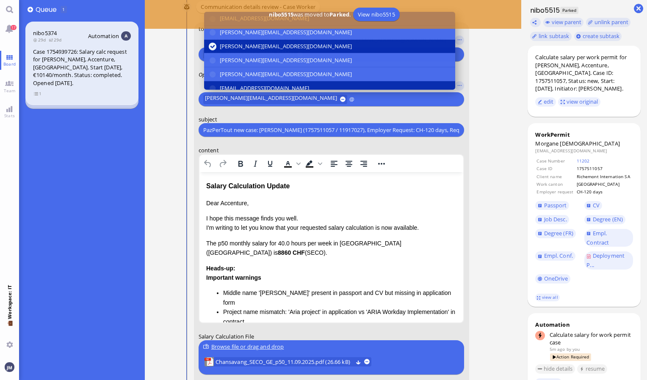
type input "@"
click at [239, 84] on span "[EMAIL_ADDRESS][DOMAIN_NAME]" at bounding box center [264, 88] width 89 height 9
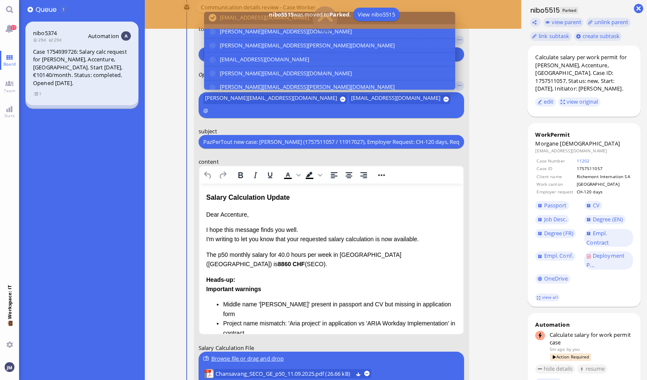
scroll to position [72, 0]
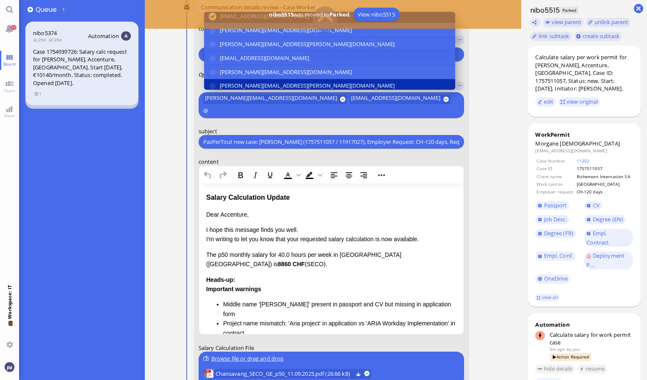
type input "@"
click at [241, 82] on span "[PERSON_NAME][EMAIL_ADDRESS][PERSON_NAME][DOMAIN_NAME]" at bounding box center [307, 86] width 175 height 9
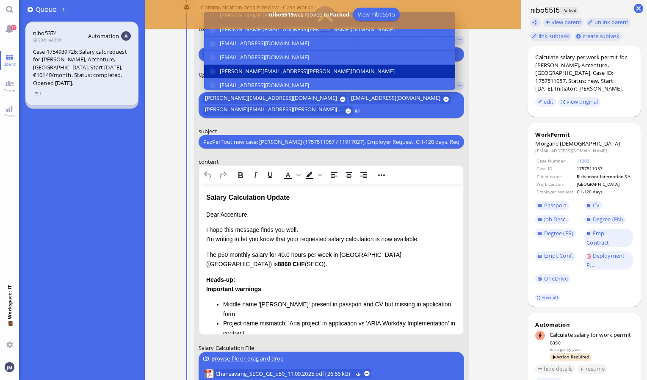
type input "@"
click at [238, 68] on span "[PERSON_NAME][EMAIL_ADDRESS][PERSON_NAME][DOMAIN_NAME]" at bounding box center [307, 71] width 175 height 9
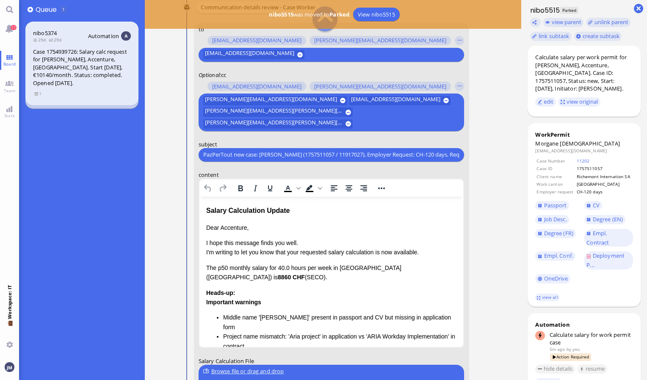
type input "@"
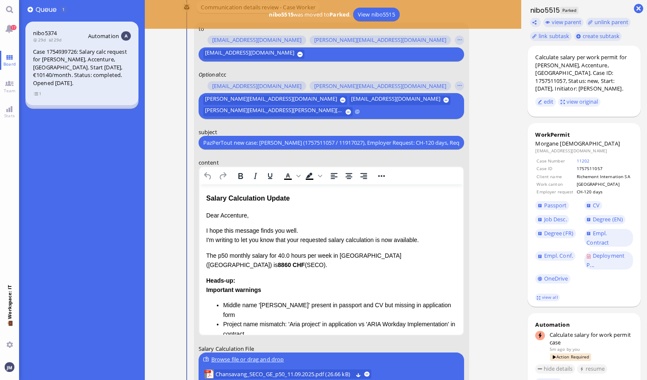
scroll to position [-114, 0]
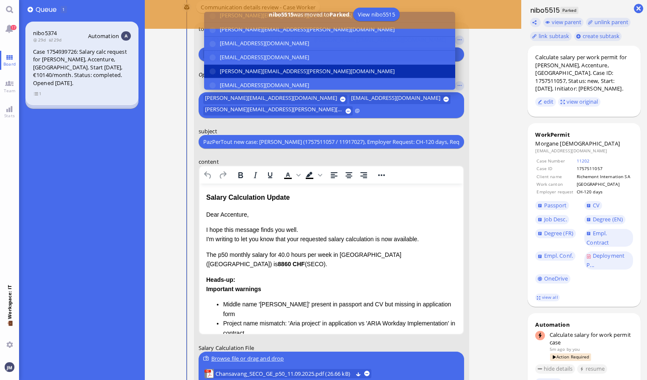
type input "@"
click at [259, 65] on button "[PERSON_NAME][EMAIL_ADDRESS][PERSON_NAME][DOMAIN_NAME]" at bounding box center [329, 72] width 251 height 14
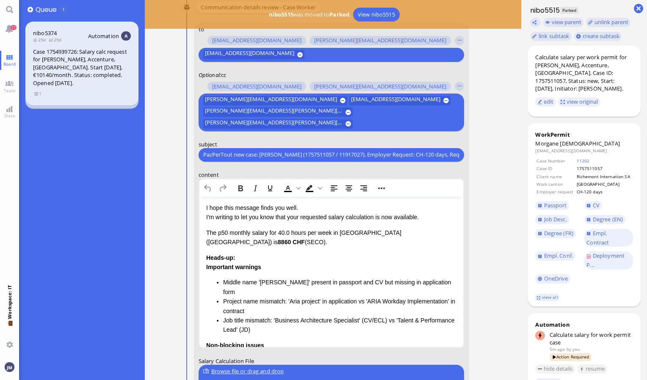
scroll to position [0, 0]
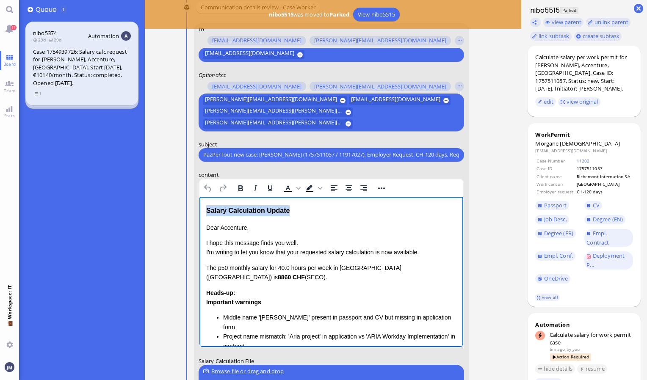
drag, startPoint x: 296, startPoint y: 209, endPoint x: 194, endPoint y: 206, distance: 103.0
click at [199, 206] on html "Salary Calculation Update Dear Accenture, I hope this message finds you well. I…" at bounding box center [331, 337] width 264 height 280
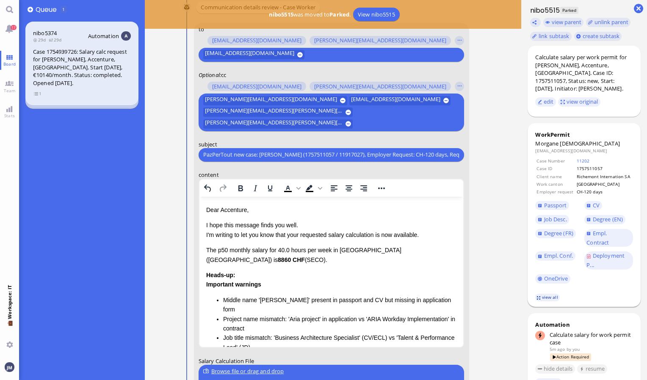
click at [542, 299] on link "view all" at bounding box center [547, 297] width 25 height 7
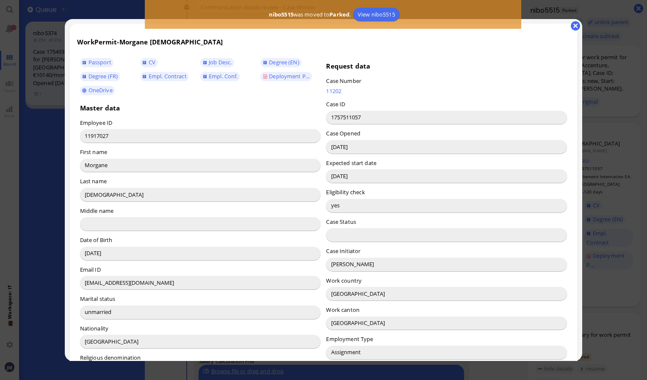
click at [338, 268] on input "[PERSON_NAME]" at bounding box center [446, 265] width 241 height 14
click at [576, 28] on button "button" at bounding box center [575, 25] width 9 height 9
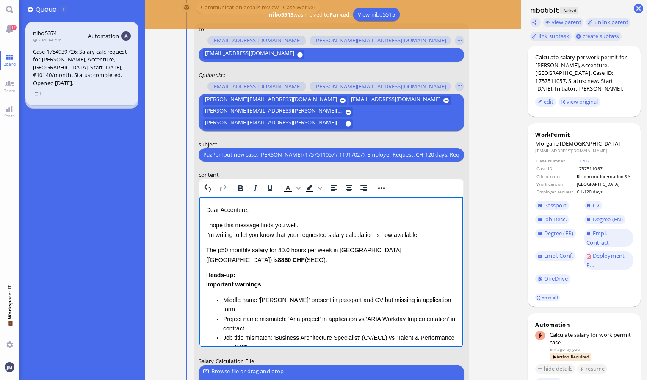
click at [227, 210] on p "Dear Accenture," at bounding box center [331, 209] width 251 height 9
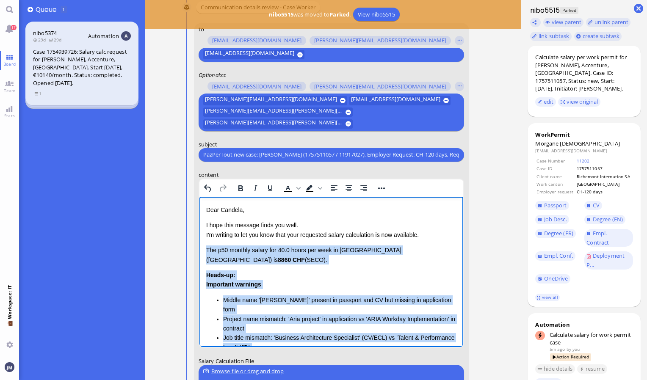
scroll to position [92, 0]
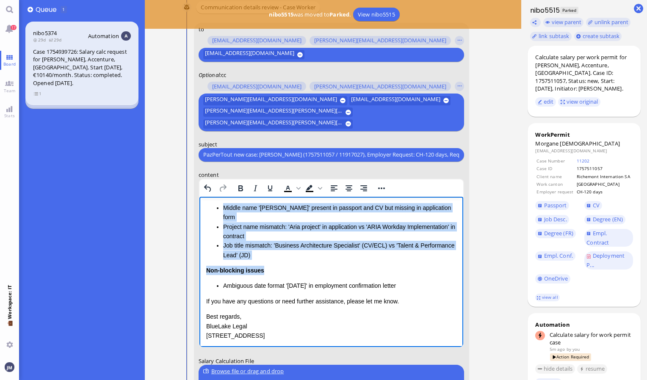
drag, startPoint x: 206, startPoint y: 249, endPoint x: 415, endPoint y: 264, distance: 209.7
click at [415, 264] on div "Dear [PERSON_NAME], I hope this message finds you well. I'm writing to let you …" at bounding box center [331, 226] width 251 height 227
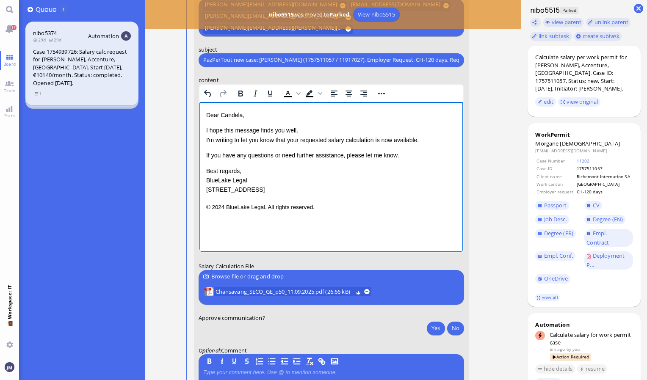
scroll to position [0, 0]
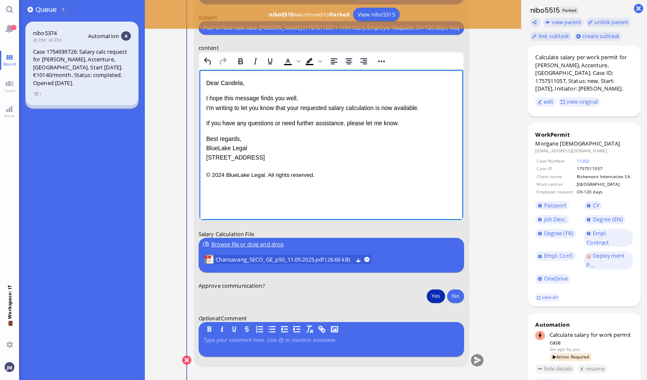
click at [440, 295] on button "Yes" at bounding box center [436, 296] width 18 height 14
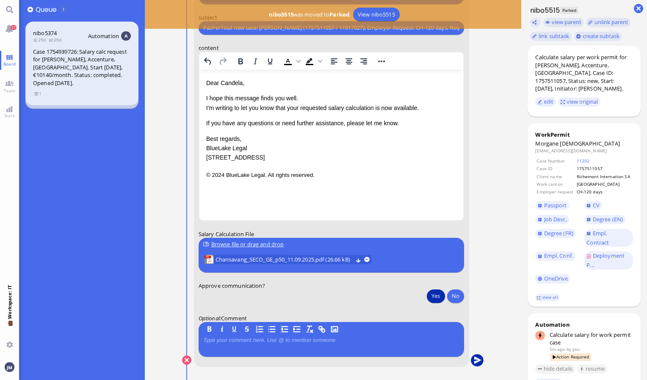
click at [476, 359] on button "submit" at bounding box center [477, 360] width 13 height 13
click at [13, 29] on span "17" at bounding box center [14, 27] width 6 height 5
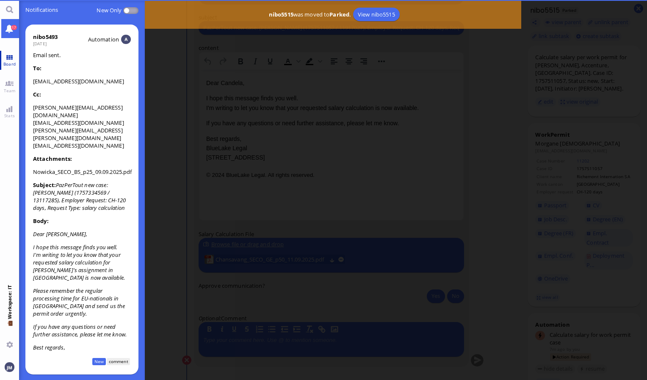
click at [10, 68] on link "Board" at bounding box center [9, 60] width 19 height 19
